Goal: Task Accomplishment & Management: Use online tool/utility

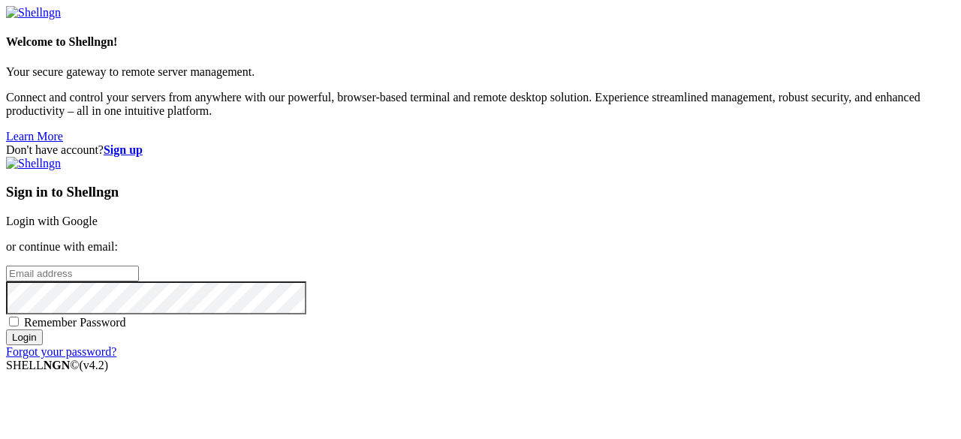
click at [98, 215] on link "Login with Google" at bounding box center [52, 221] width 92 height 13
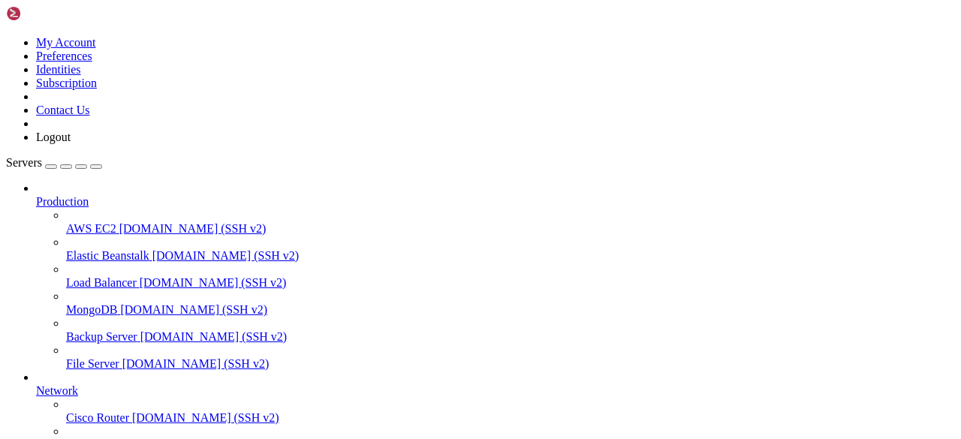
click at [51, 167] on div "button" at bounding box center [51, 167] width 0 height 0
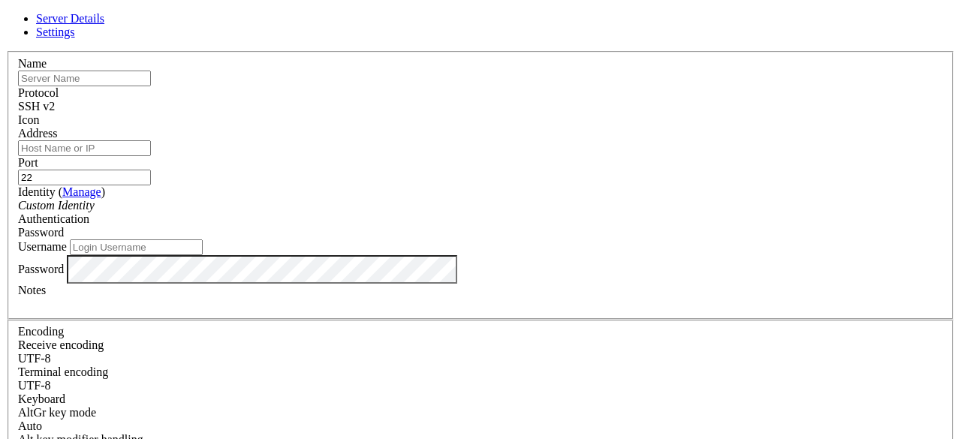
click at [151, 86] on input "text" at bounding box center [84, 79] width 133 height 16
type input "Anwerse"
click at [151, 156] on input "Address" at bounding box center [84, 148] width 133 height 16
type input "[DOMAIN_NAME]"
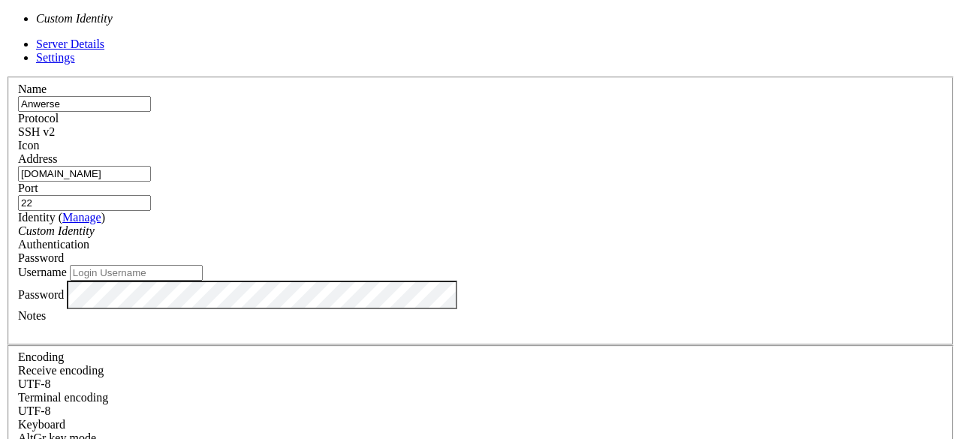
click at [431, 224] on div "Custom Identity" at bounding box center [480, 231] width 925 height 14
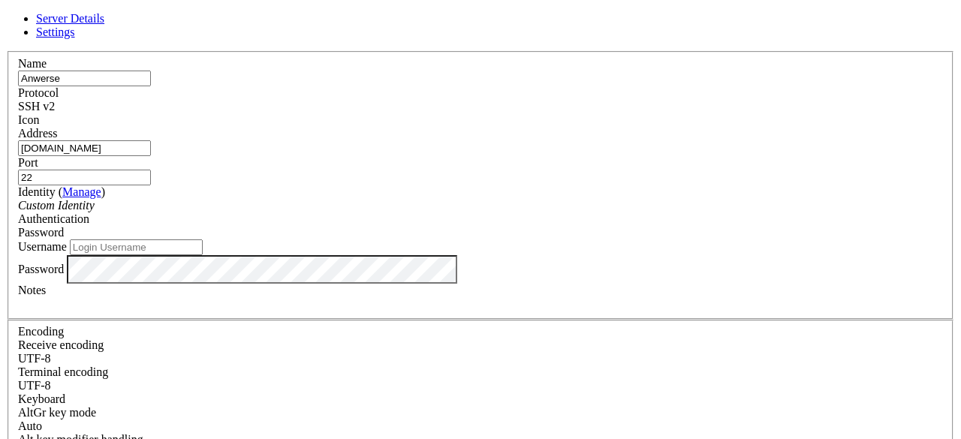
click at [431, 212] on div "Custom Identity" at bounding box center [480, 206] width 925 height 14
click at [203, 255] on input "Username" at bounding box center [136, 247] width 133 height 16
type input "root"
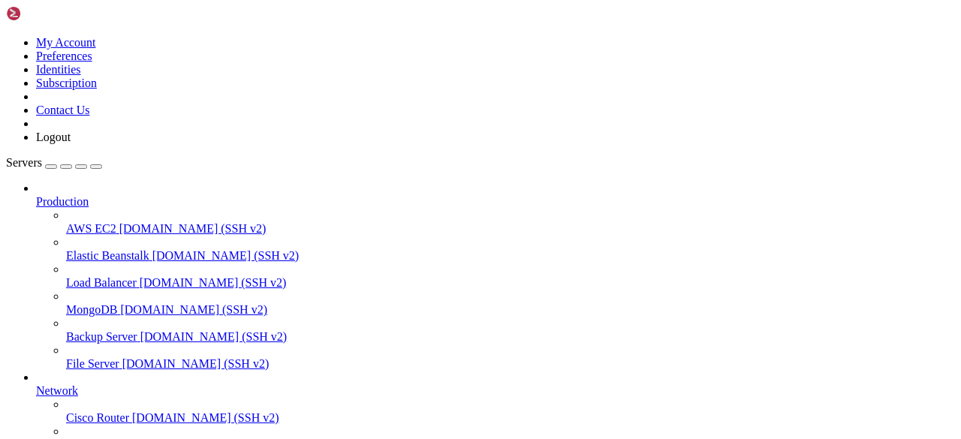
scroll to position [365, 0]
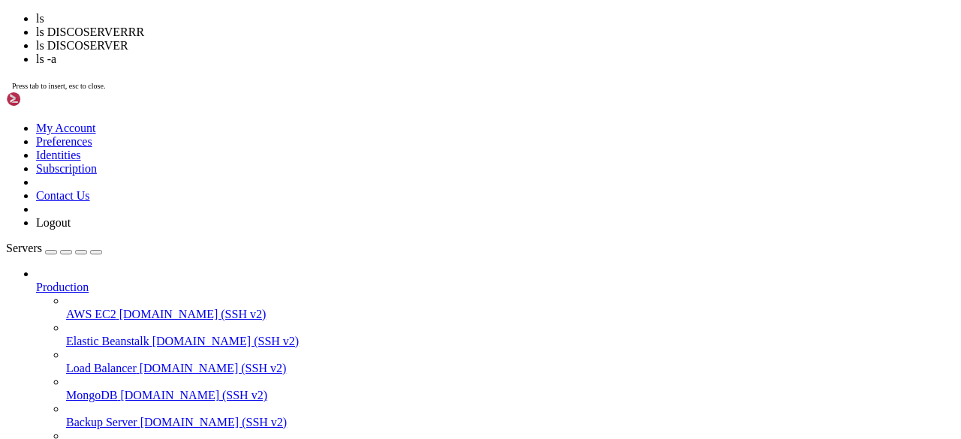
scroll to position [77, 0]
